Goal: Task Accomplishment & Management: Manage account settings

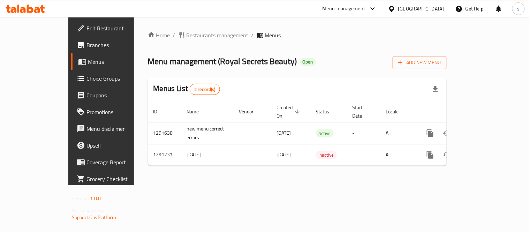
click at [433, 8] on div "[GEOGRAPHIC_DATA]" at bounding box center [422, 9] width 46 height 8
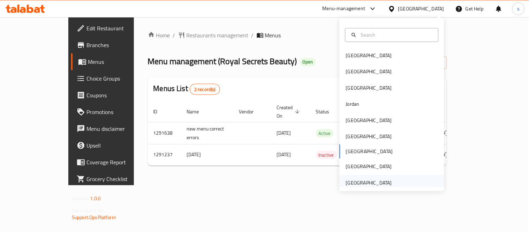
click at [375, 184] on div "[GEOGRAPHIC_DATA]" at bounding box center [369, 183] width 46 height 8
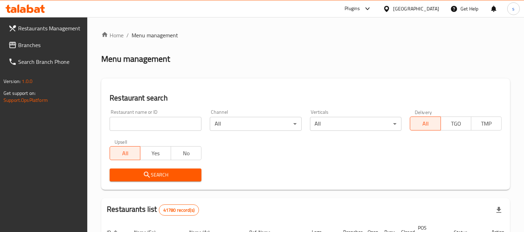
click at [25, 47] on div at bounding box center [262, 116] width 524 height 232
click at [24, 47] on span "Branches" at bounding box center [50, 45] width 64 height 8
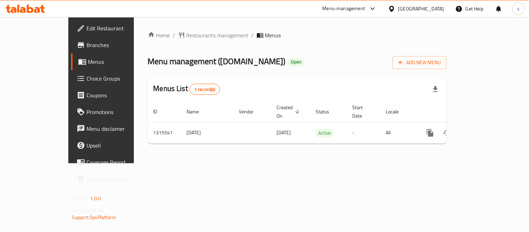
click at [426, 5] on div "[GEOGRAPHIC_DATA]" at bounding box center [422, 9] width 46 height 8
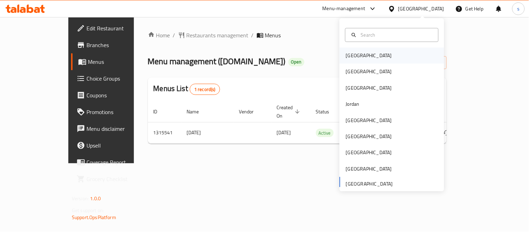
click at [352, 55] on div "[GEOGRAPHIC_DATA]" at bounding box center [369, 56] width 46 height 8
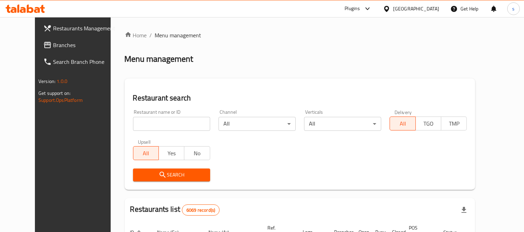
click at [35, 47] on div "Restaurants Management Branches Search Branch Phone Version: 1.0.0 Get support …" at bounding box center [262, 236] width 454 height 438
click at [53, 47] on span "Branches" at bounding box center [85, 45] width 64 height 8
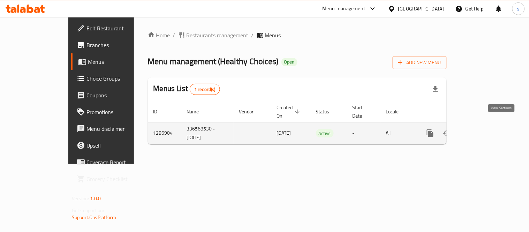
click at [485, 129] on icon "enhanced table" at bounding box center [481, 133] width 8 height 8
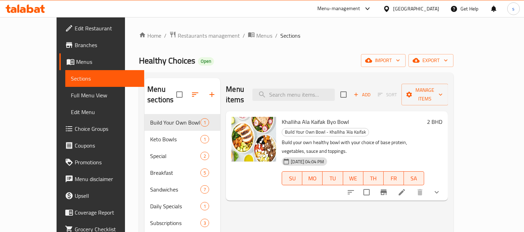
click at [305, 96] on div "Menu items Add Sort Manage items" at bounding box center [337, 94] width 222 height 33
click at [305, 95] on input "search" at bounding box center [293, 95] width 82 height 12
paste input "Lite Egg Sandwich"
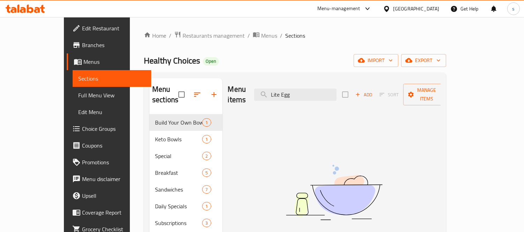
type input "Lite Egg"
click at [427, 6] on div "[GEOGRAPHIC_DATA]" at bounding box center [416, 9] width 46 height 8
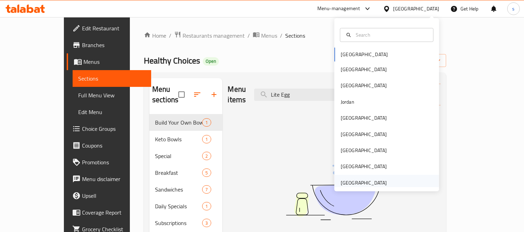
click at [369, 183] on div "[GEOGRAPHIC_DATA]" at bounding box center [364, 183] width 46 height 8
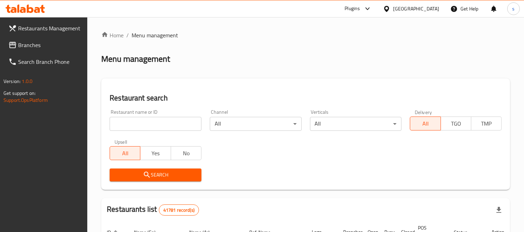
click at [29, 46] on span "Branches" at bounding box center [50, 45] width 64 height 8
